Goal: Contribute content

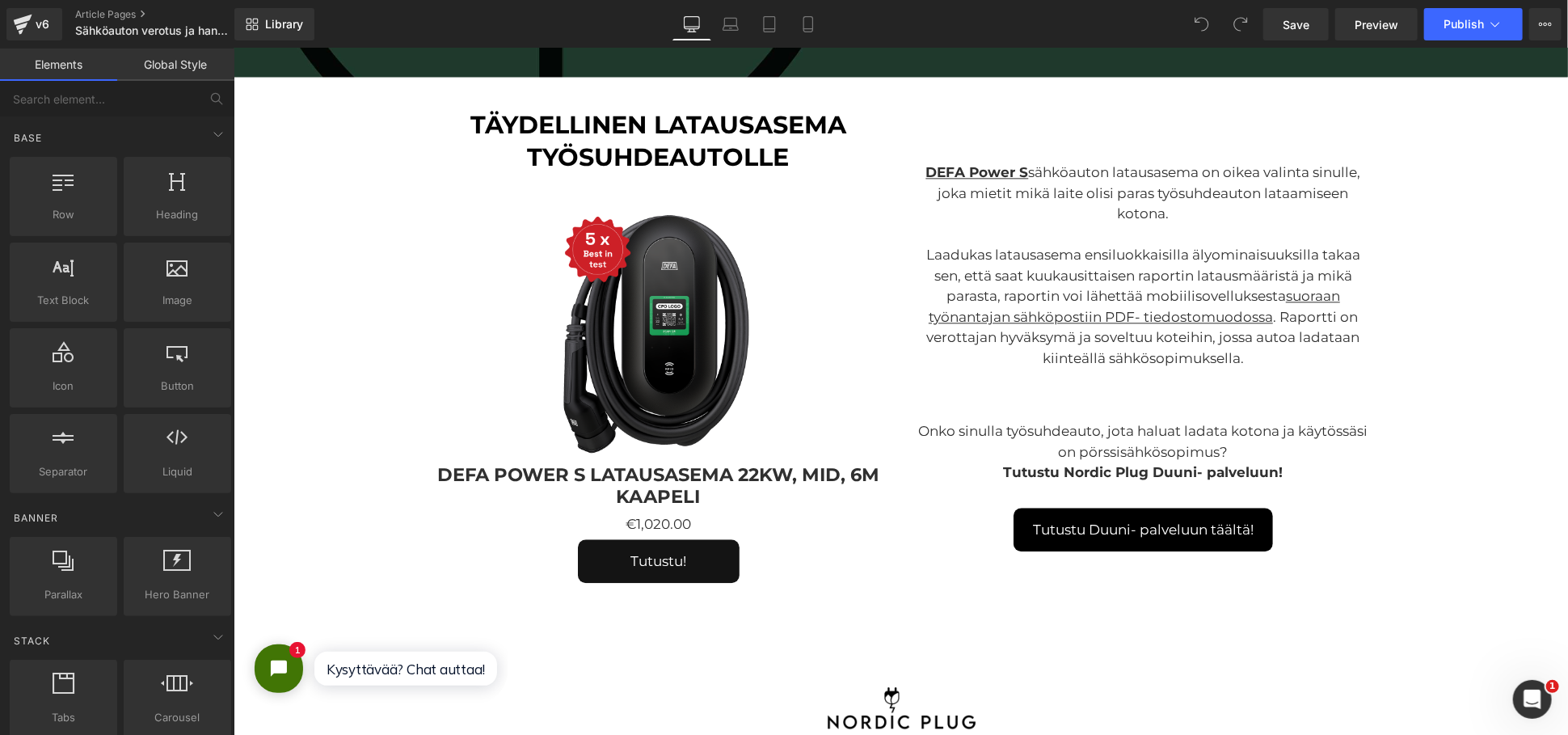
scroll to position [2515, 0]
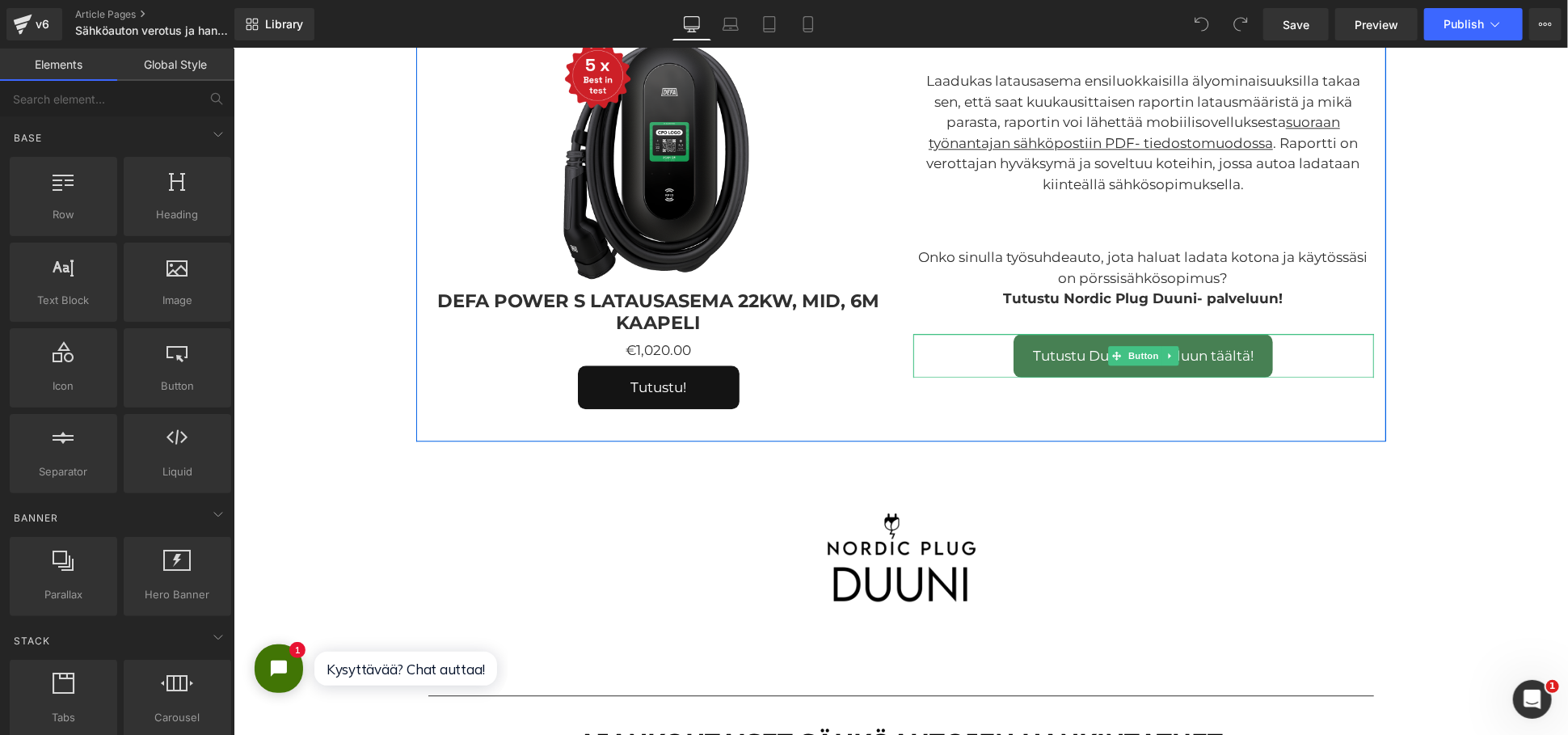
click at [1171, 352] on span "Tutustu Duuni- palveluun täältä!" at bounding box center [1142, 355] width 220 height 18
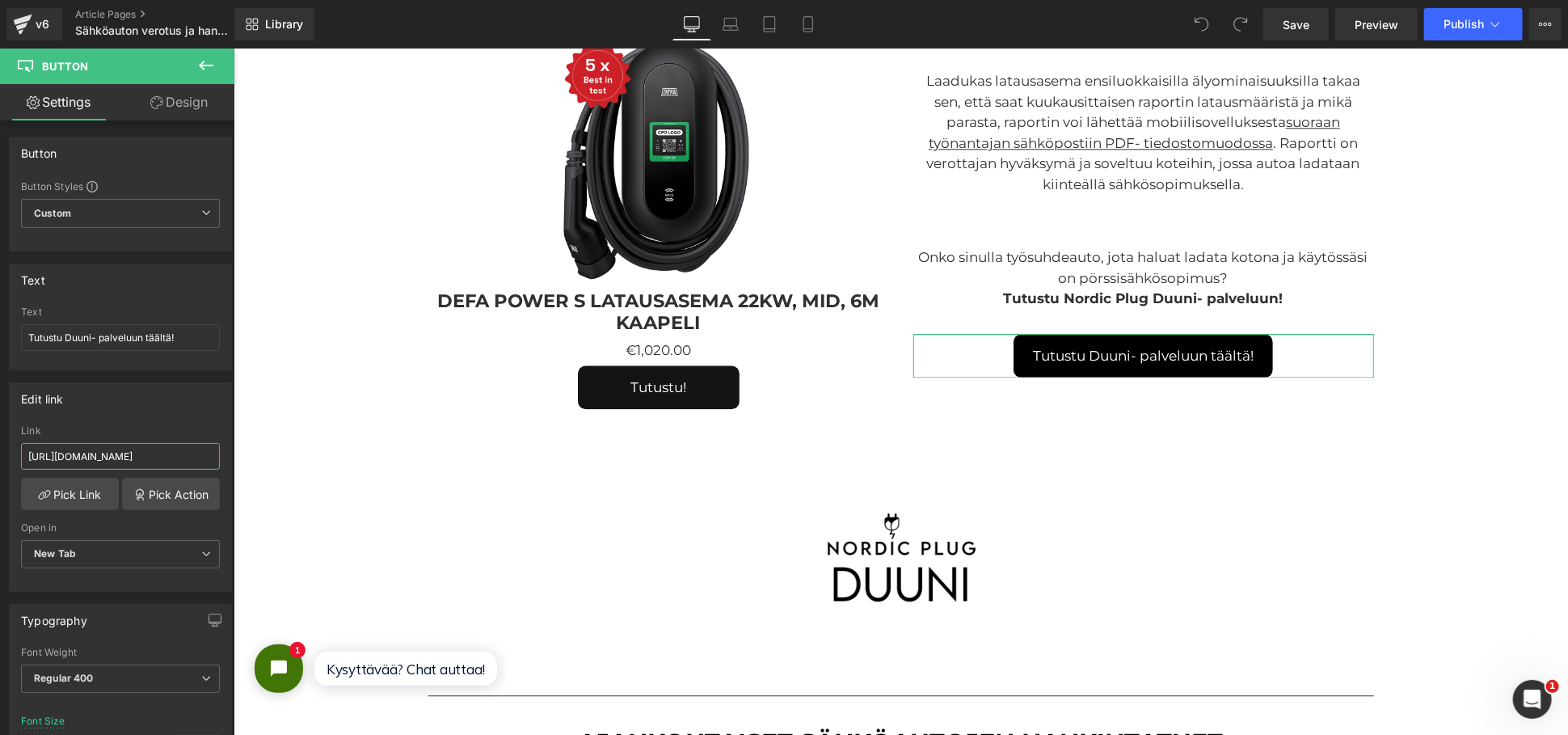
drag, startPoint x: 368, startPoint y: 501, endPoint x: 238, endPoint y: 455, distance: 137.9
click at [157, 425] on div "Link" at bounding box center [121, 431] width 199 height 12
click at [108, 455] on input "[URL][DOMAIN_NAME]" at bounding box center [121, 456] width 199 height 26
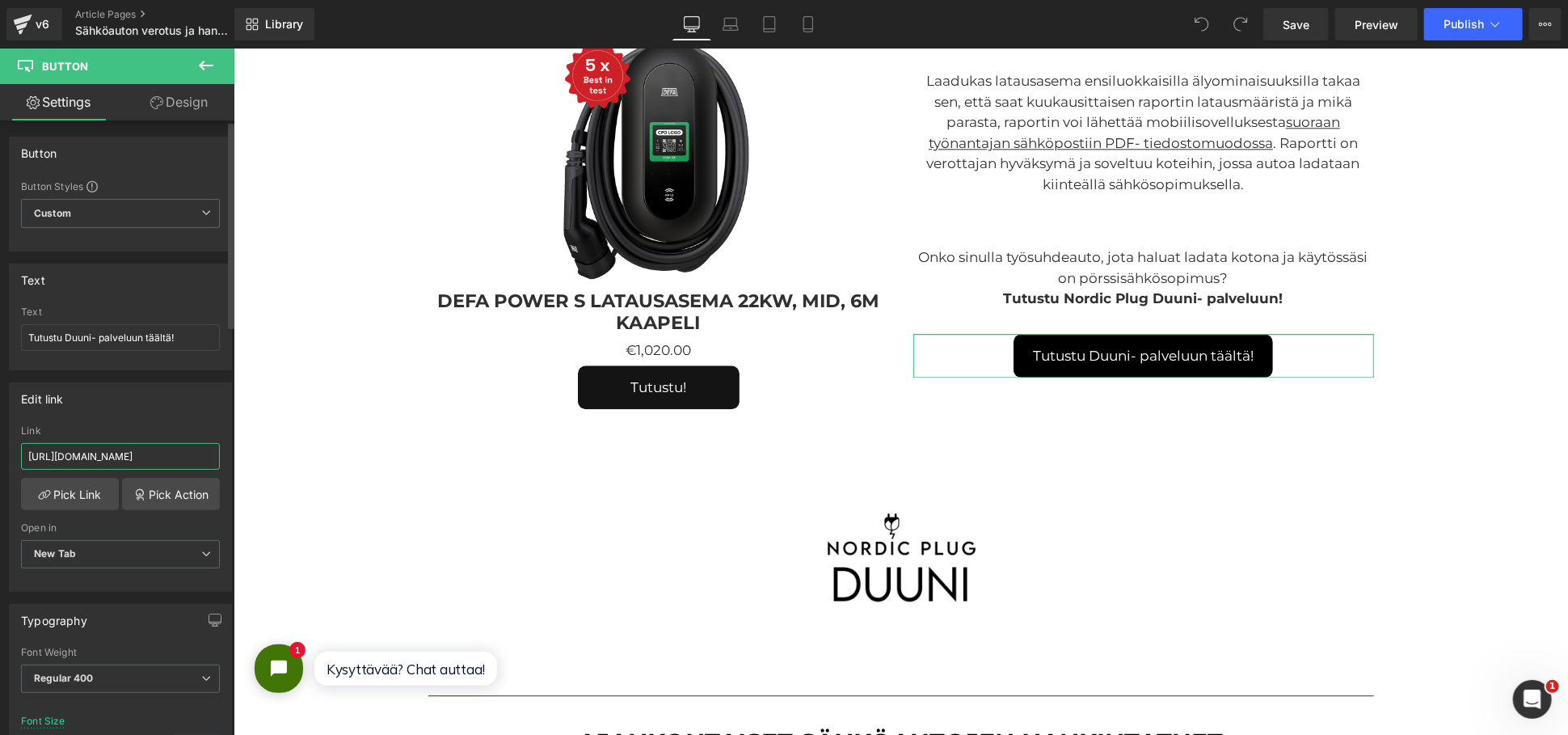
click at [108, 455] on input "[URL][DOMAIN_NAME]" at bounding box center [121, 456] width 199 height 26
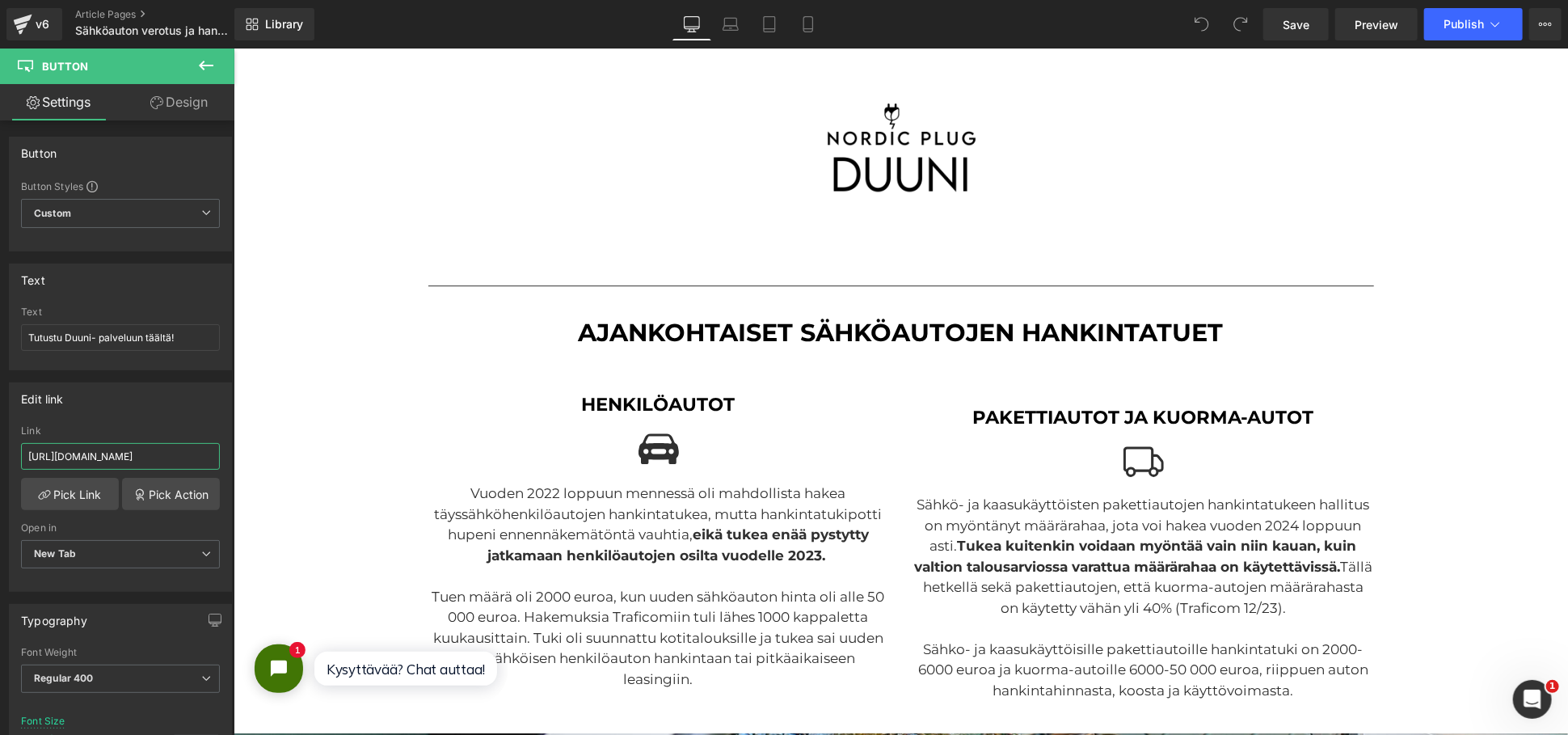
scroll to position [2785, 0]
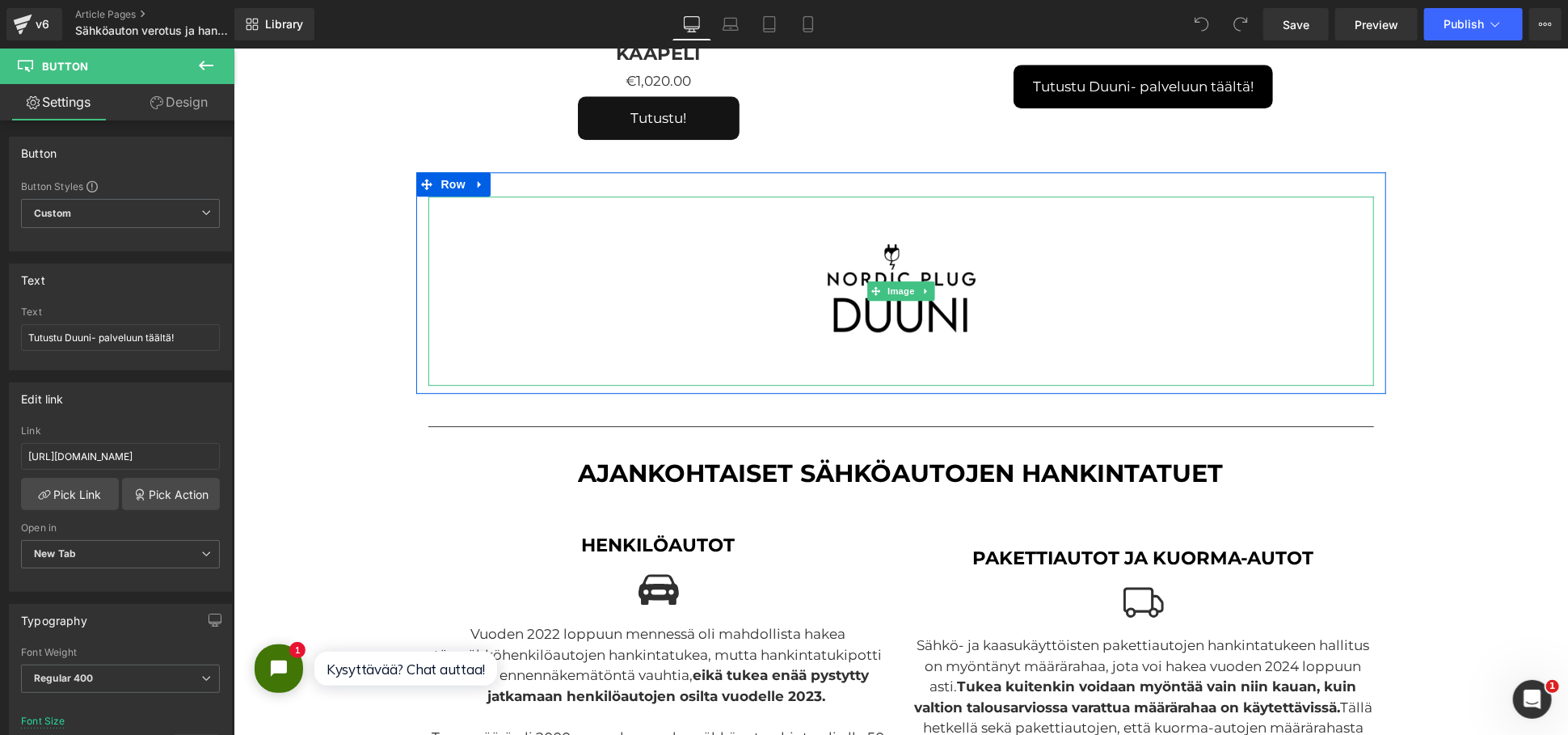
click at [952, 286] on img at bounding box center [900, 290] width 189 height 189
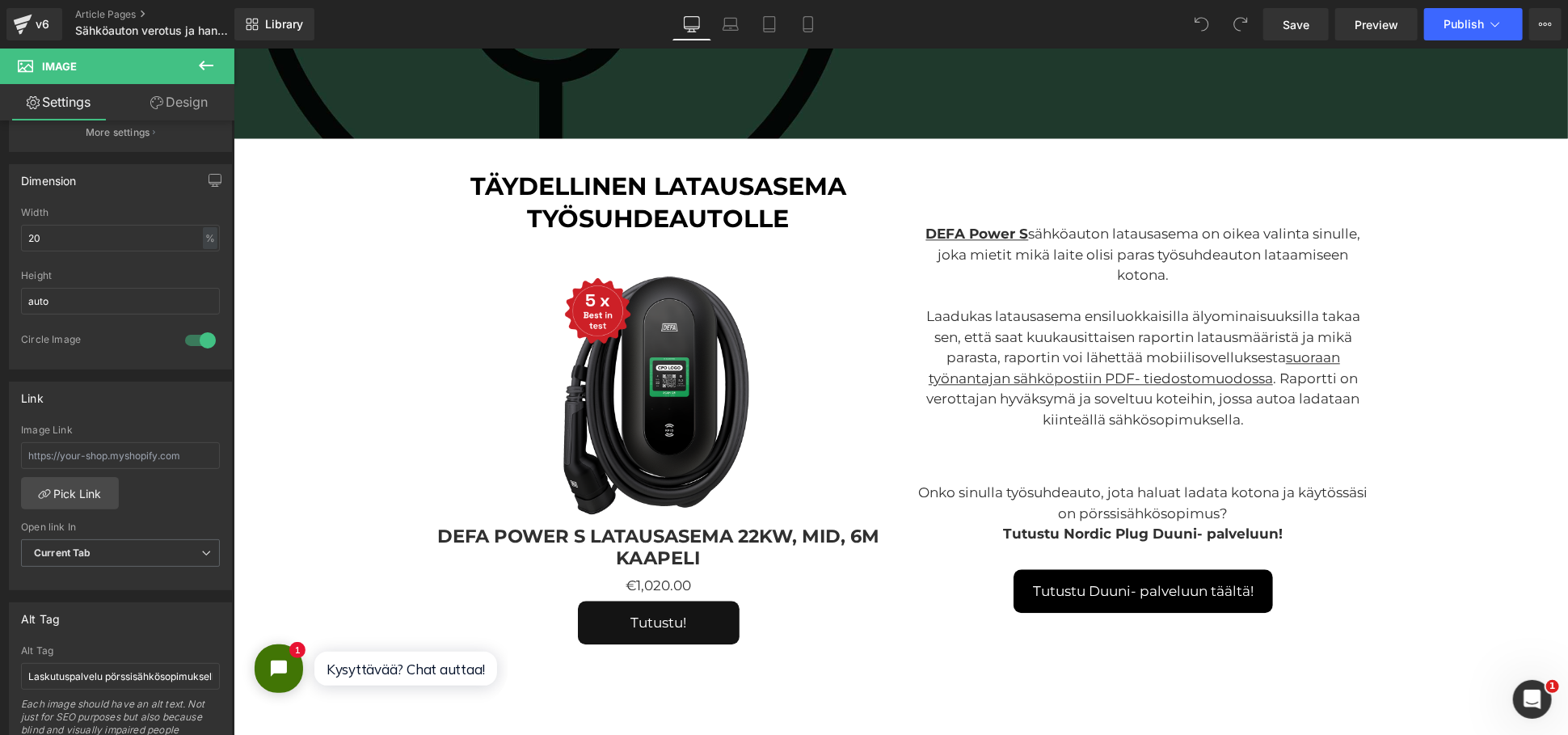
scroll to position [2245, 0]
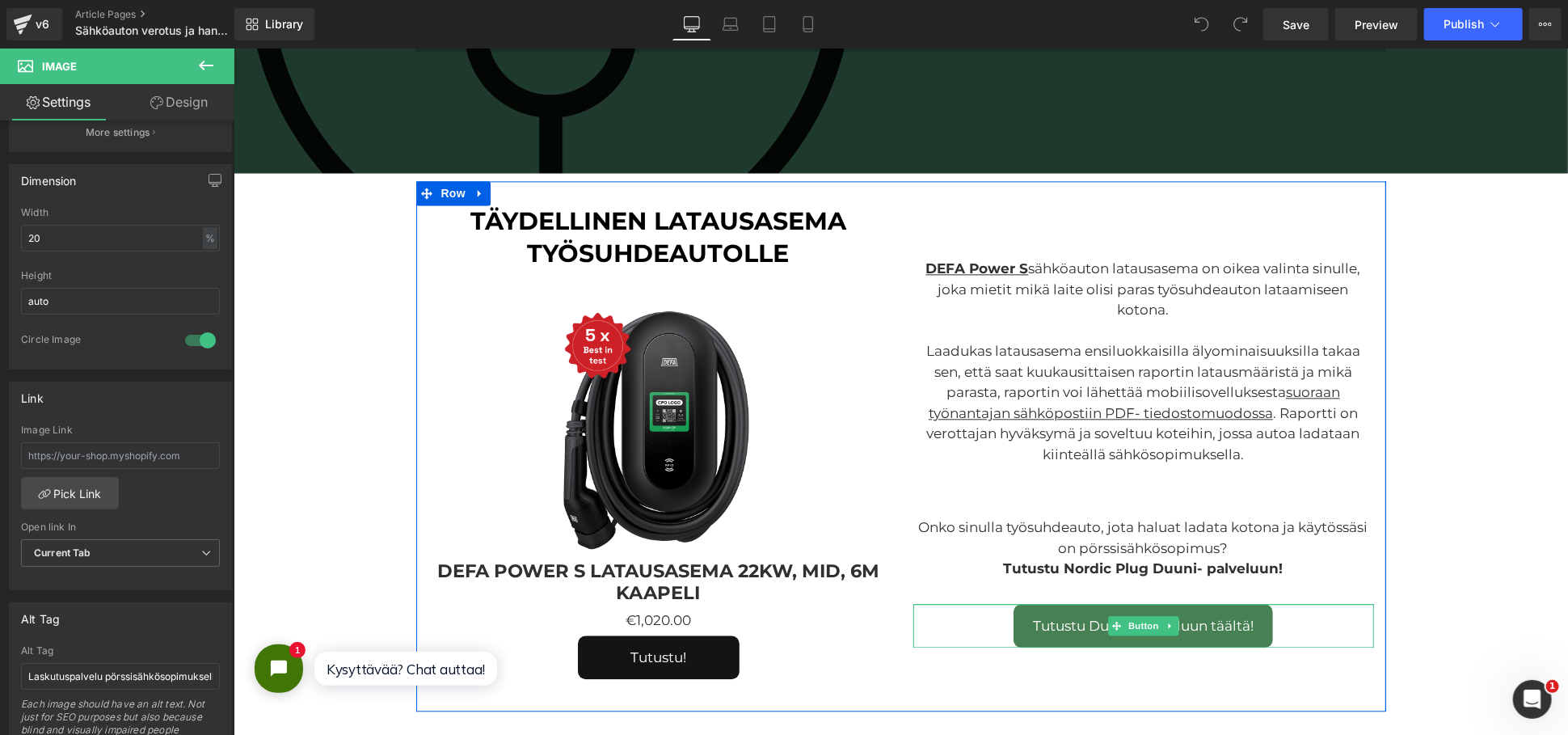
click at [1203, 617] on span "Tutustu Duuni- palveluun täältä!" at bounding box center [1142, 625] width 220 height 18
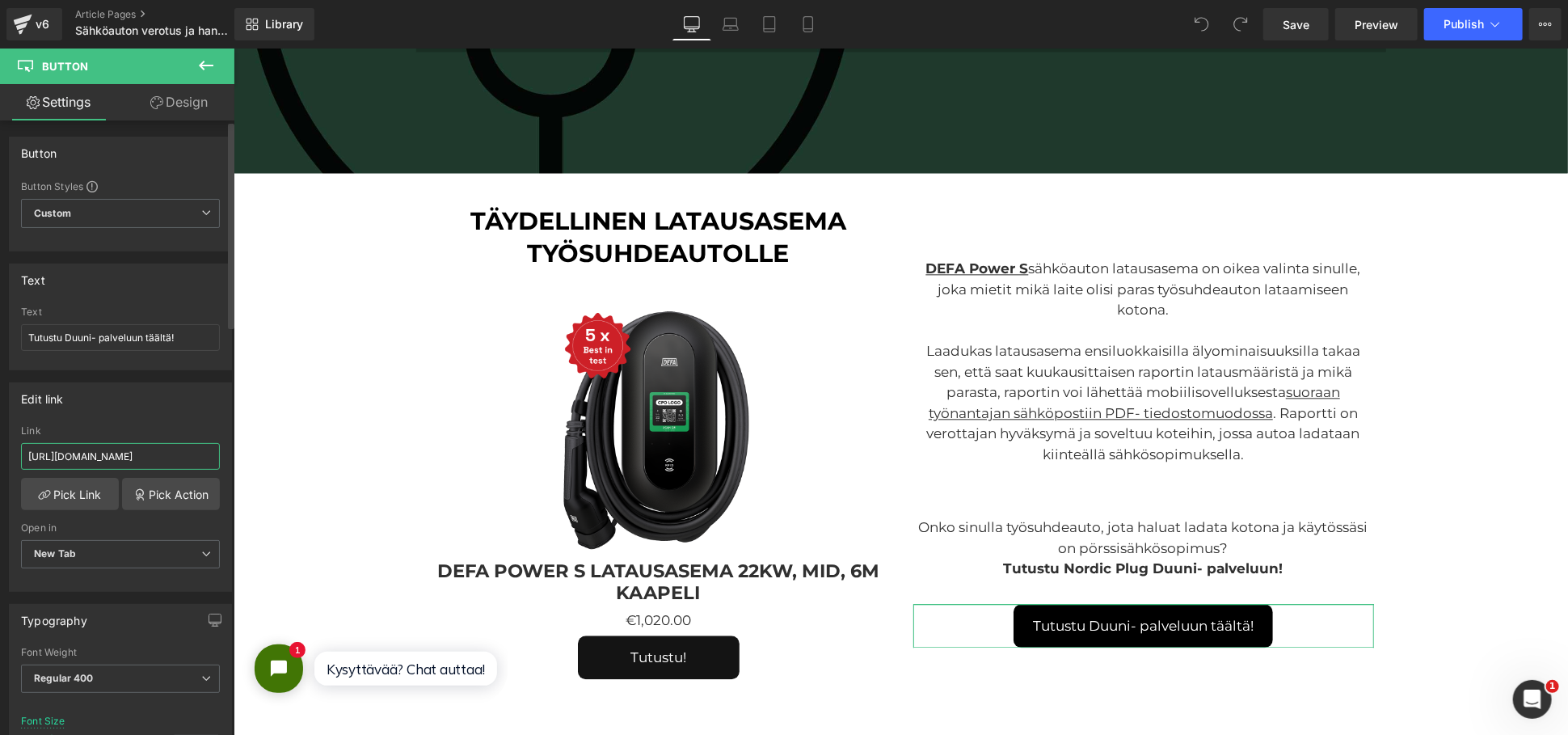
click at [139, 451] on input "[URL][DOMAIN_NAME]" at bounding box center [121, 456] width 199 height 26
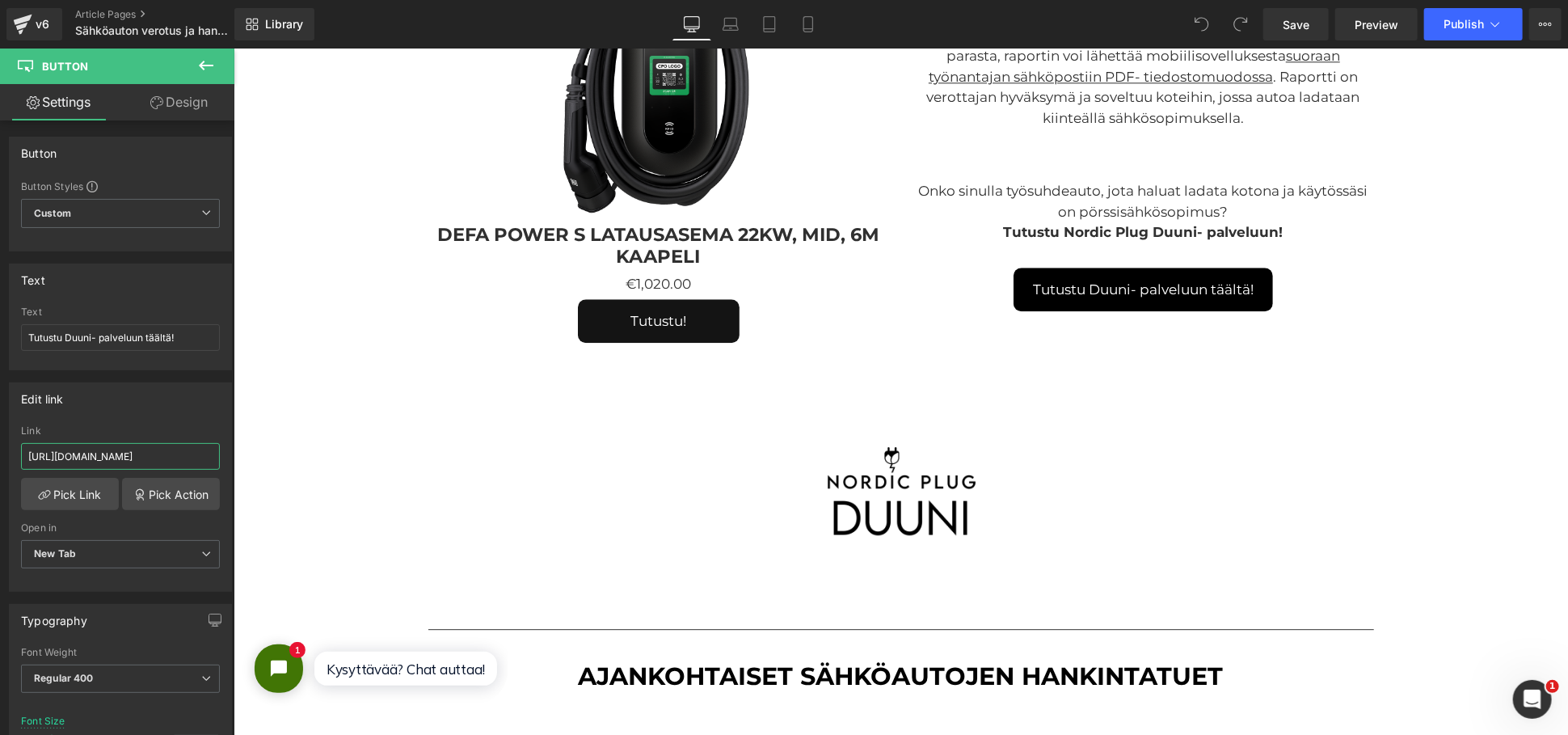
scroll to position [2785, 0]
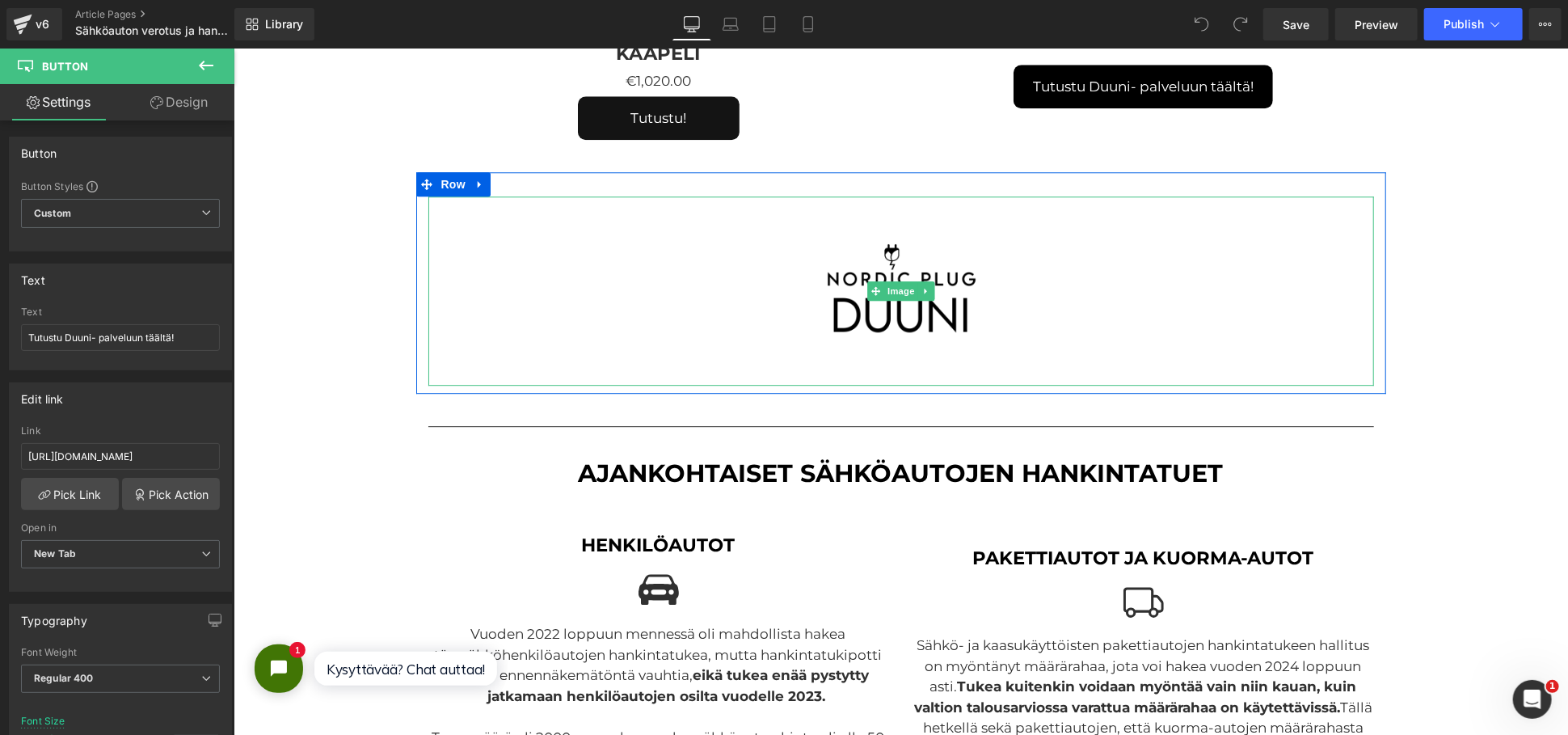
click at [933, 331] on img at bounding box center [900, 290] width 189 height 189
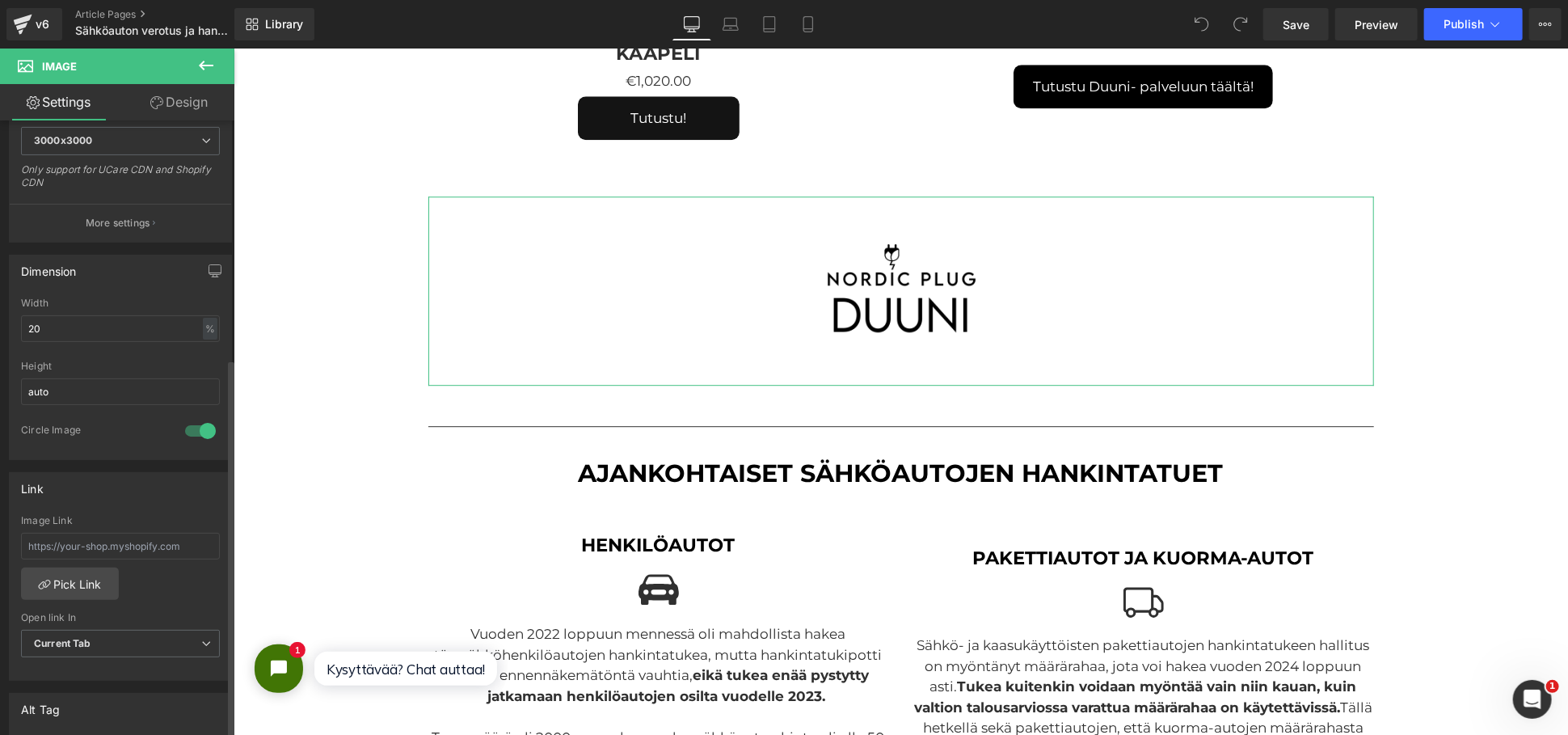
scroll to position [449, 0]
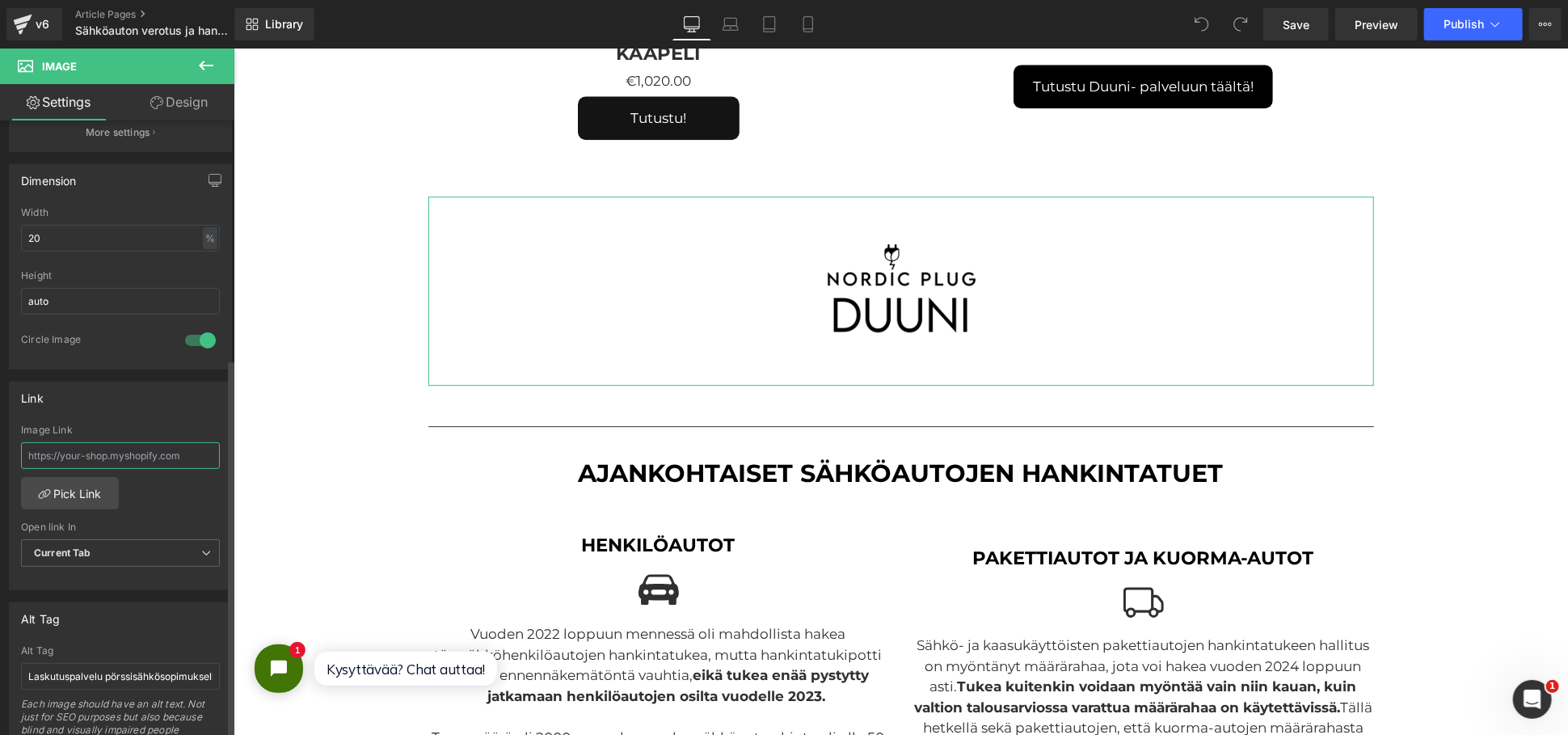
click at [131, 466] on input "text" at bounding box center [121, 455] width 199 height 26
paste input "[URL][DOMAIN_NAME]"
type input "[URL][DOMAIN_NAME]"
click at [134, 557] on span "Current Tab" at bounding box center [121, 553] width 199 height 28
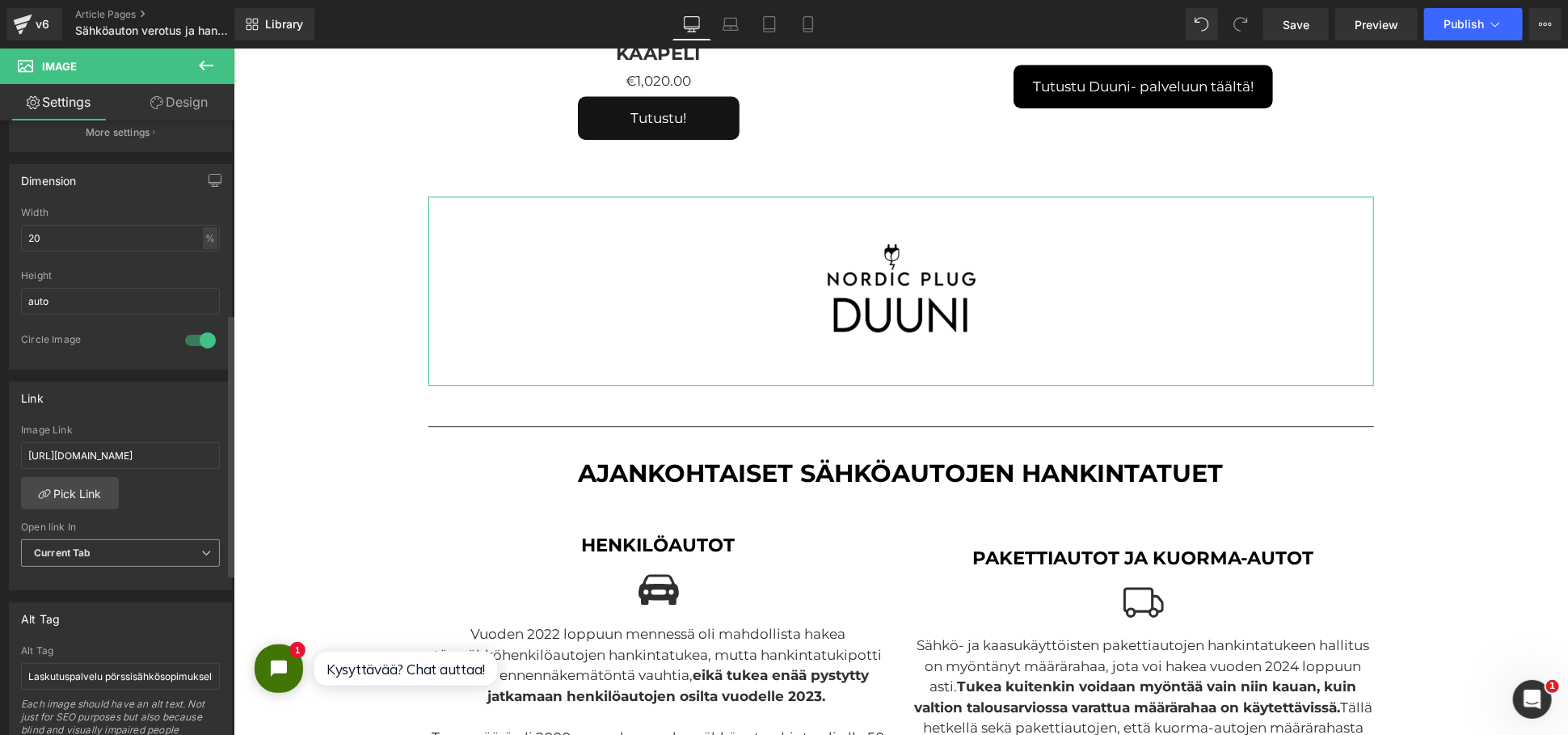
scroll to position [0, 0]
click at [122, 598] on li "New Tab" at bounding box center [118, 606] width 192 height 25
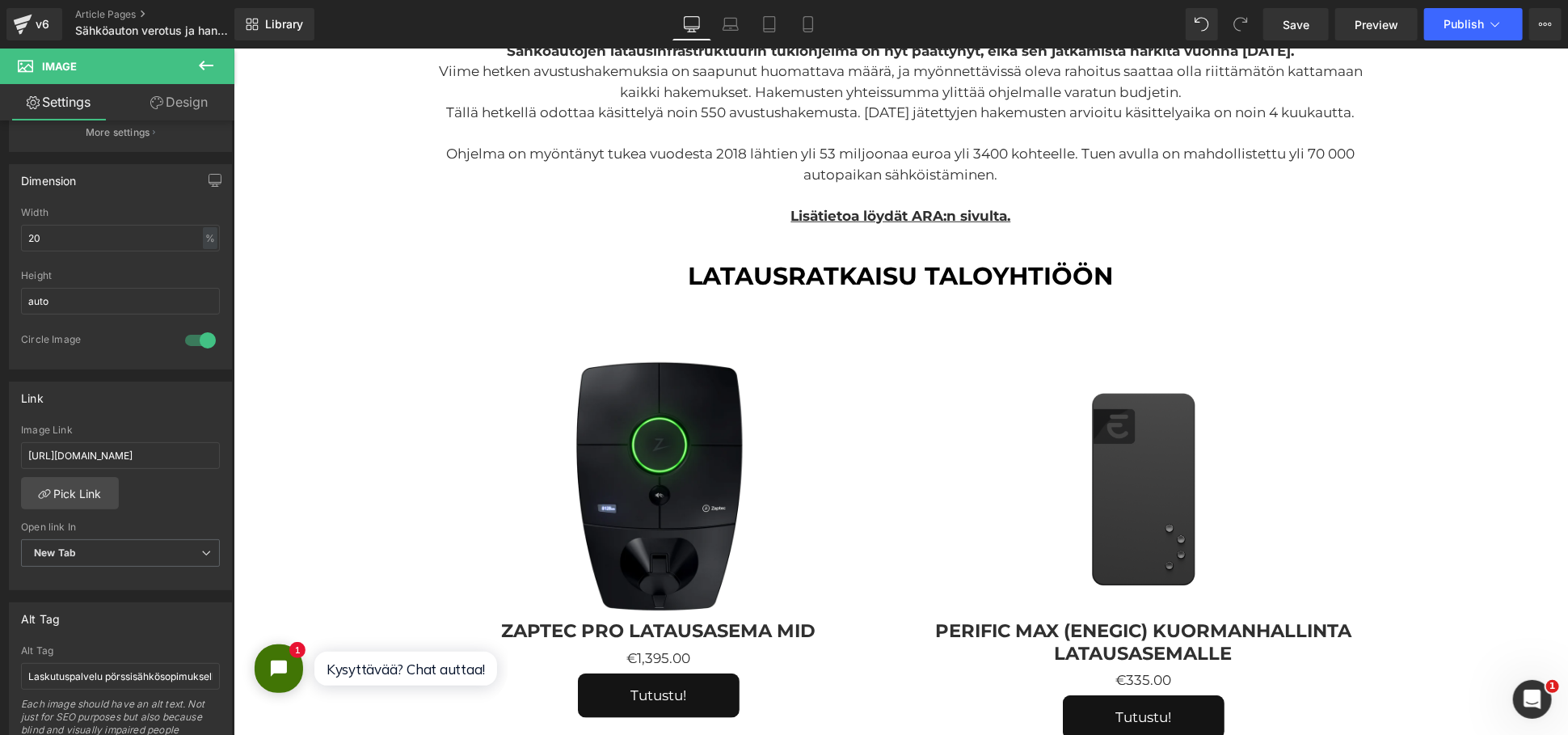
scroll to position [5030, 0]
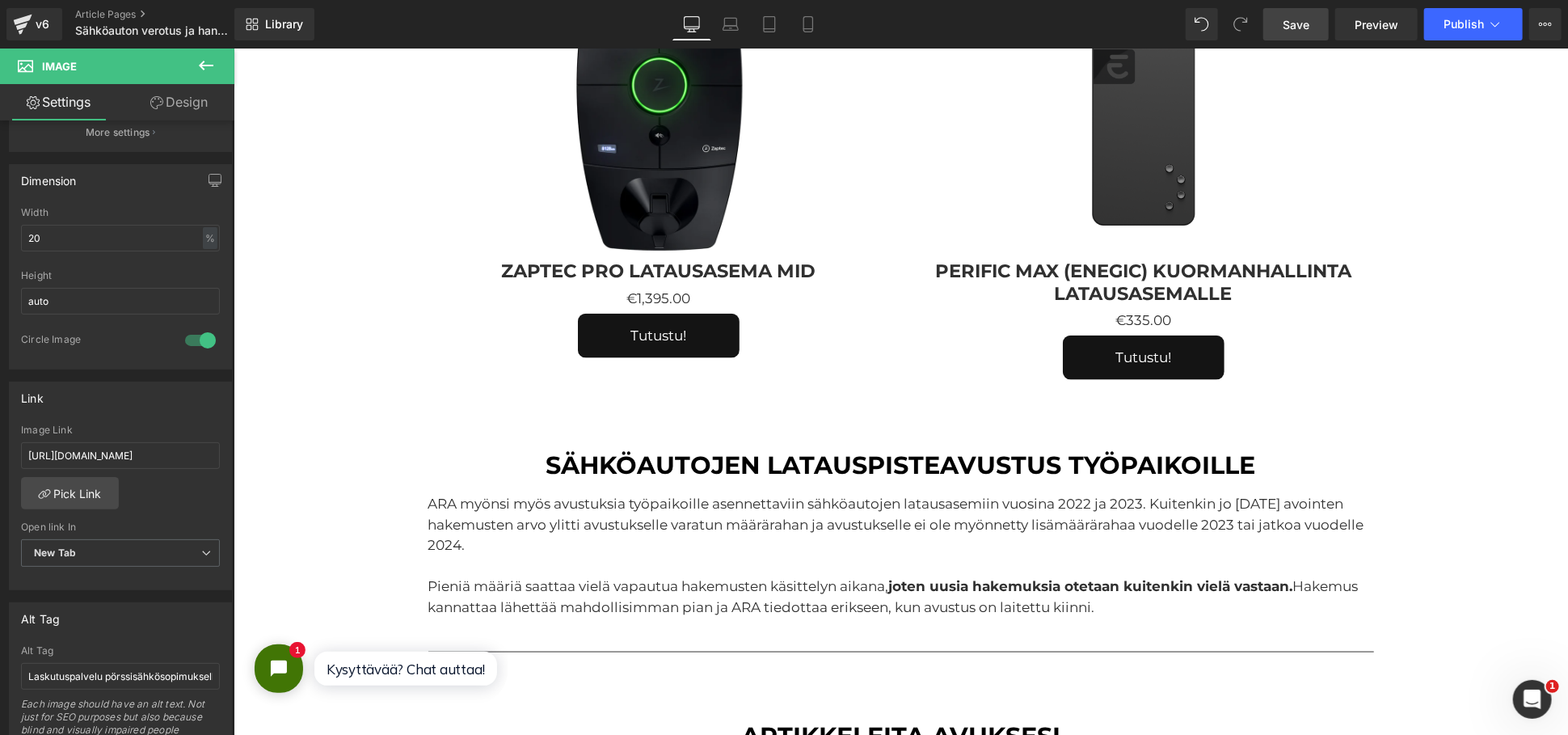
click at [1279, 15] on link "Save" at bounding box center [1296, 24] width 66 height 32
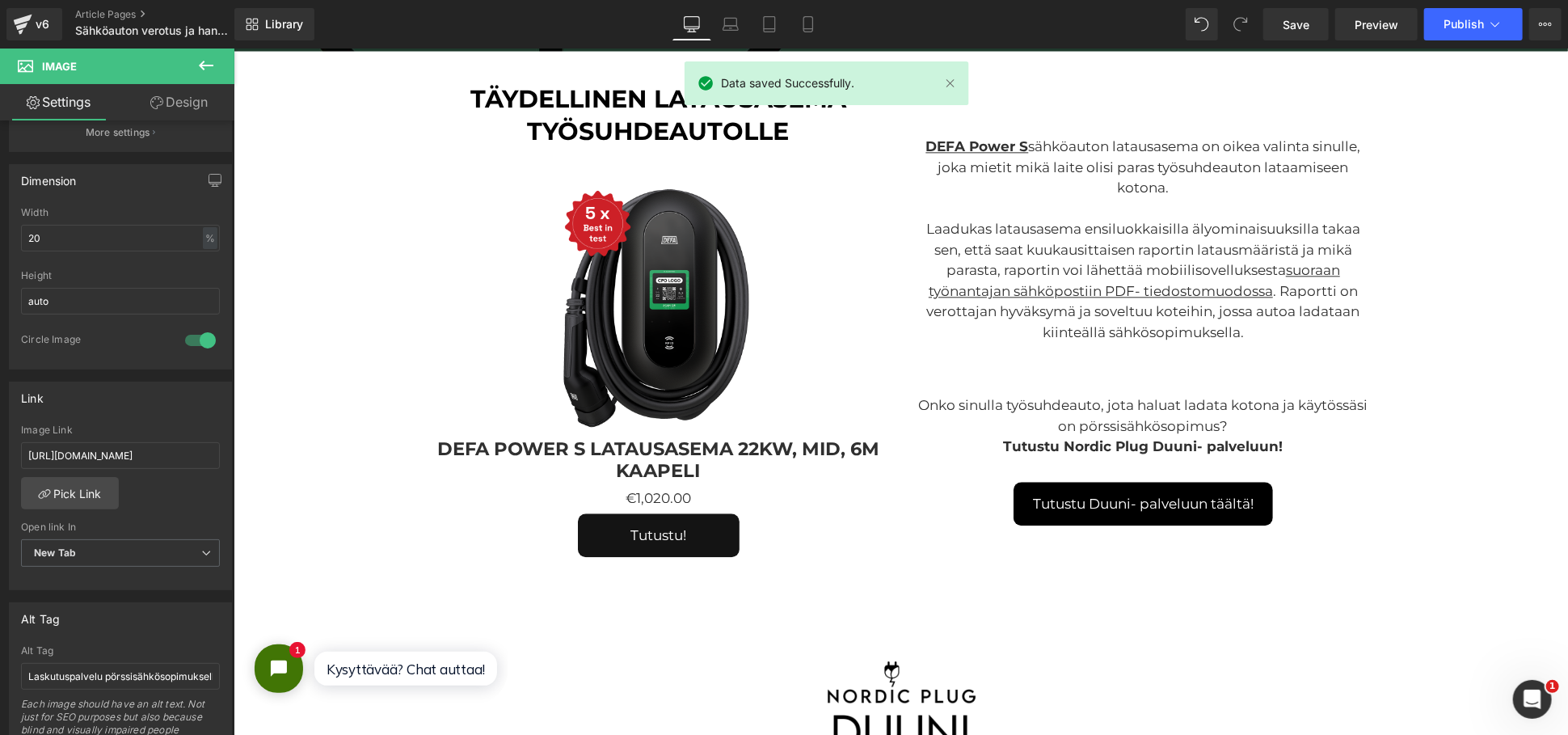
scroll to position [2335, 0]
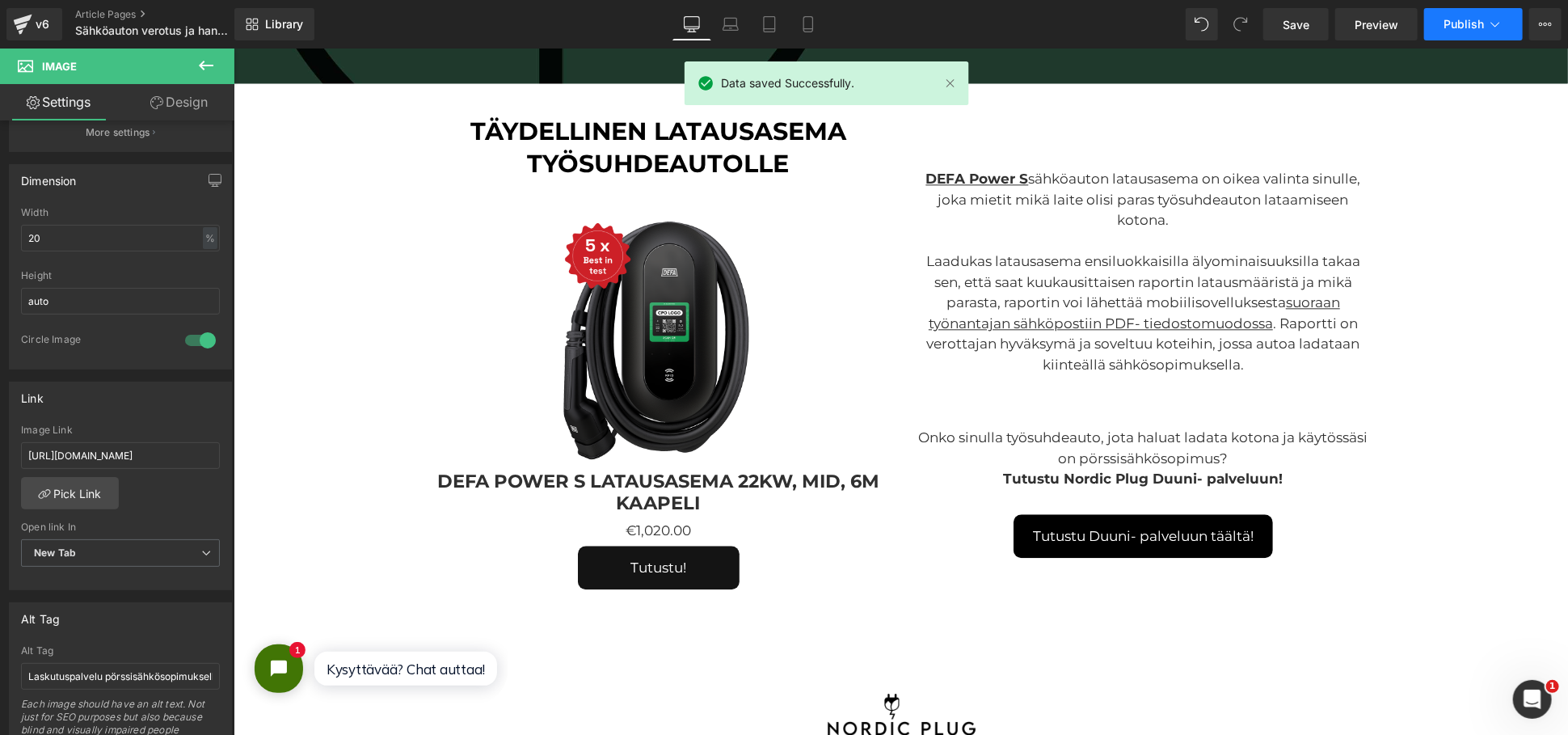
click at [1449, 25] on span "Publish" at bounding box center [1463, 25] width 40 height 13
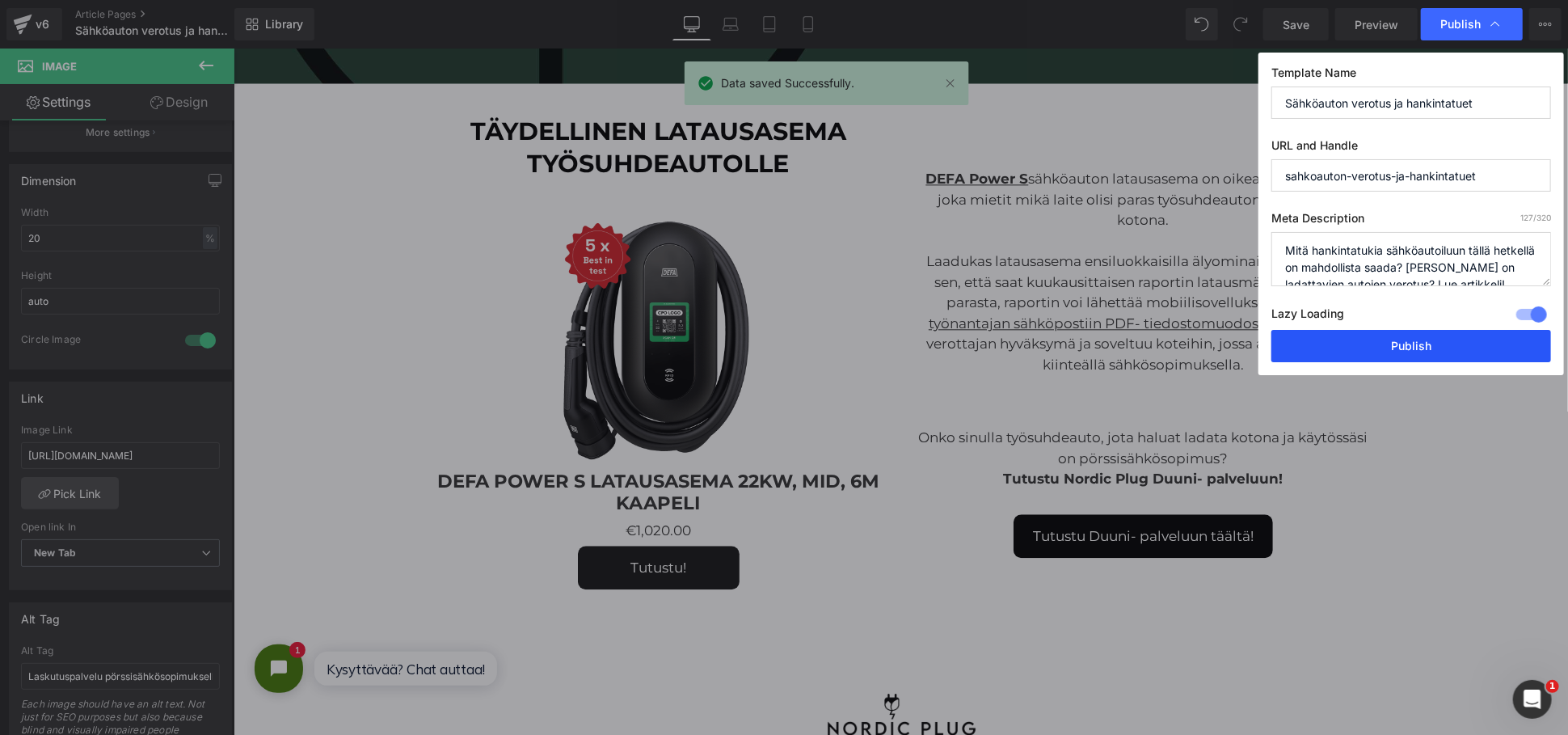
click at [1354, 336] on button "Publish" at bounding box center [1411, 345] width 279 height 32
